Goal: Information Seeking & Learning: Learn about a topic

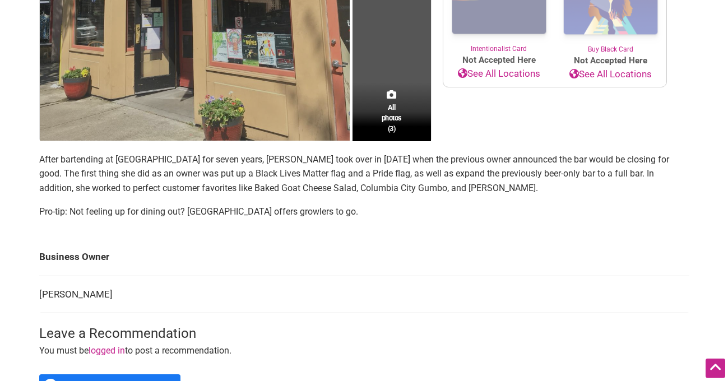
scroll to position [287, 0]
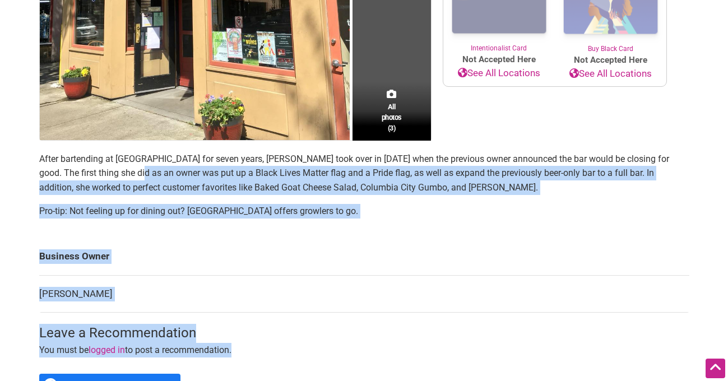
drag, startPoint x: 39, startPoint y: 156, endPoint x: 129, endPoint y: 177, distance: 92.6
click at [129, 177] on div "All photos (3) Woman-Owned Category: Bars Neighborhood: [GEOGRAPHIC_DATA] [STRE…" at bounding box center [364, 136] width 673 height 612
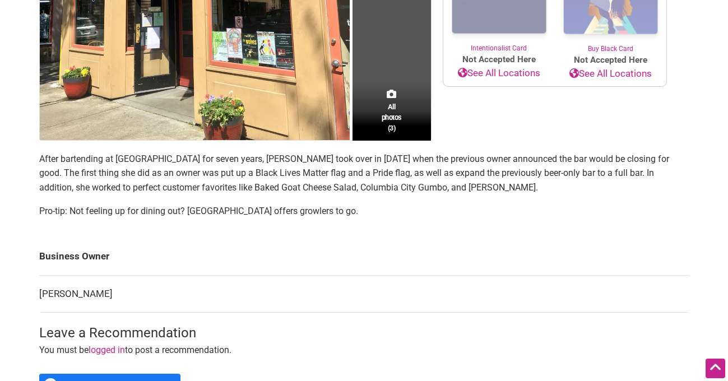
click at [129, 177] on p "After bartending at [GEOGRAPHIC_DATA] for seven years, [PERSON_NAME] took over …" at bounding box center [364, 173] width 650 height 43
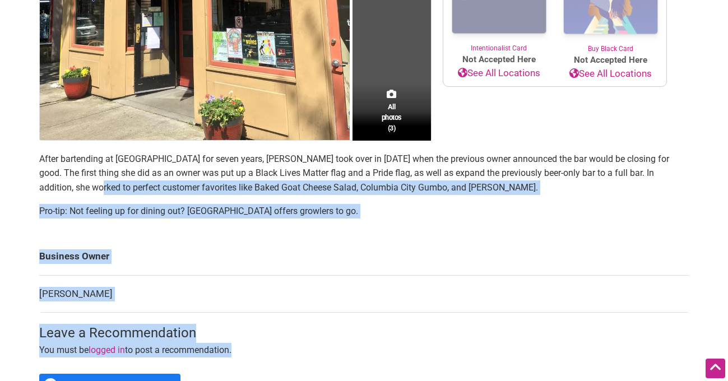
drag, startPoint x: 39, startPoint y: 155, endPoint x: 66, endPoint y: 183, distance: 39.3
click at [66, 183] on div "All photos (3) Woman-Owned Category: Bars Neighborhood: [GEOGRAPHIC_DATA] [STRE…" at bounding box center [364, 136] width 673 height 612
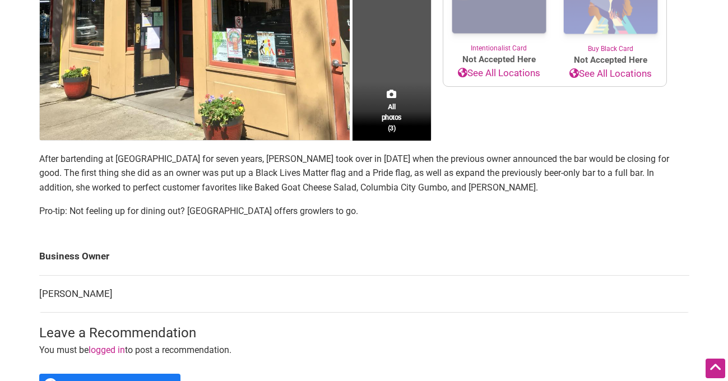
click at [66, 183] on p "After bartending at [GEOGRAPHIC_DATA] for seven years, [PERSON_NAME] took over …" at bounding box center [364, 173] width 650 height 43
drag, startPoint x: 461, startPoint y: 216, endPoint x: 404, endPoint y: 220, distance: 57.9
click at [498, 188] on p "After bartending at [GEOGRAPHIC_DATA] for seven years, [PERSON_NAME] took over …" at bounding box center [364, 173] width 650 height 43
drag, startPoint x: 149, startPoint y: 192, endPoint x: 41, endPoint y: 158, distance: 112.4
click at [41, 158] on section "After bartending at [GEOGRAPHIC_DATA] for seven years, [PERSON_NAME] took over …" at bounding box center [364, 189] width 650 height 75
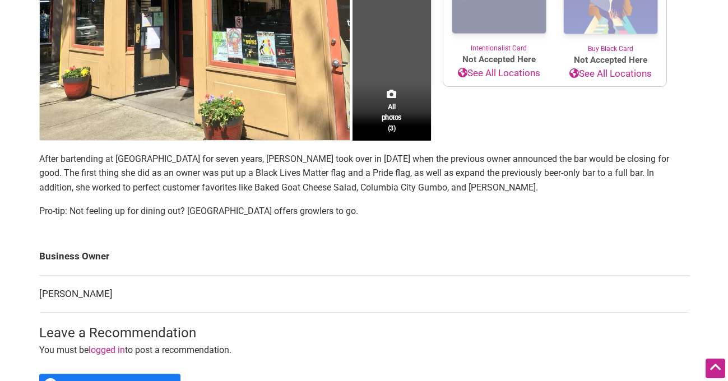
copy section "After bartending at [GEOGRAPHIC_DATA] for seven years, [PERSON_NAME] took over …"
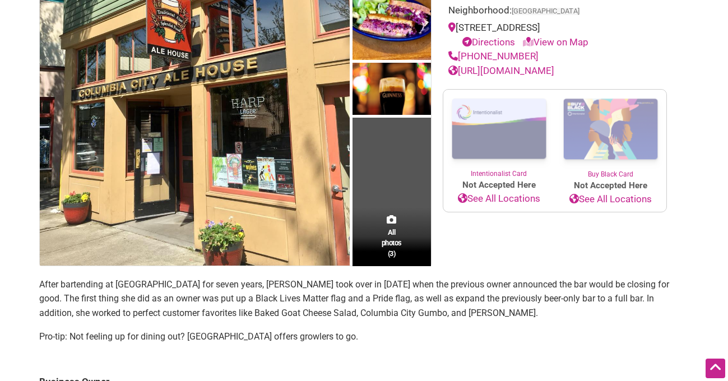
scroll to position [108, 0]
